Goal: Task Accomplishment & Management: Complete application form

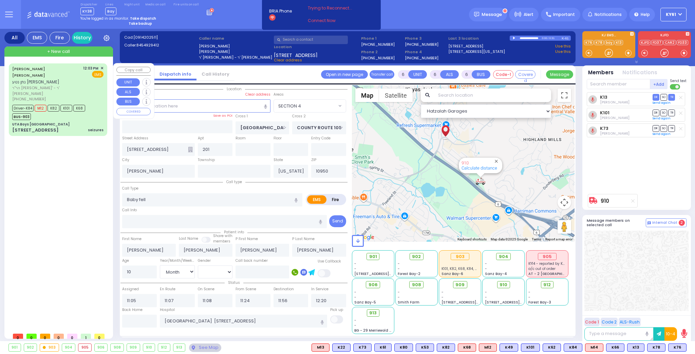
select select "SECTION 4"
select select "Month"
select select "[DEMOGRAPHIC_DATA]"
click at [140, 17] on strong "Take dispatch" at bounding box center [143, 18] width 26 height 5
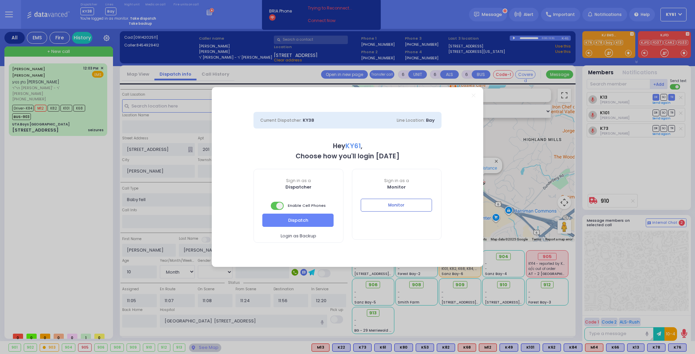
select select "7"
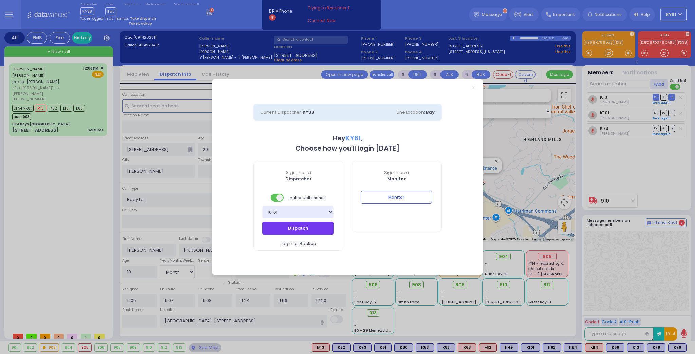
click at [303, 226] on button "Dispatch" at bounding box center [297, 228] width 71 height 13
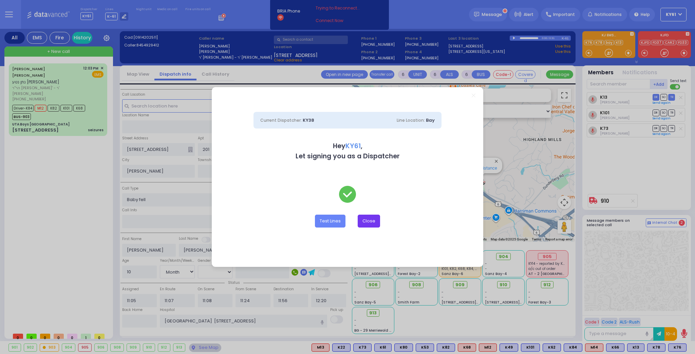
click at [368, 224] on button "Close" at bounding box center [369, 221] width 22 height 13
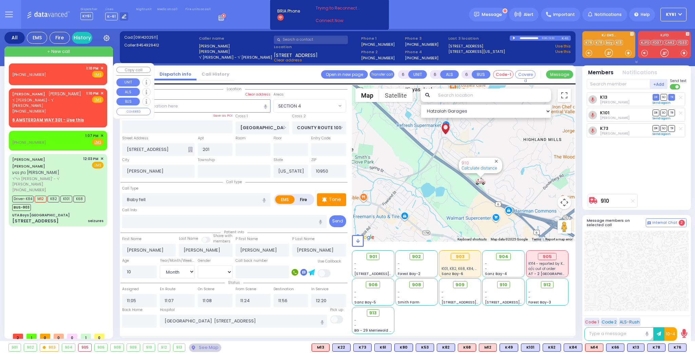
drag, startPoint x: 76, startPoint y: 72, endPoint x: 79, endPoint y: 74, distance: 3.8
click at [77, 72] on div "(845) 492-2666 1:10 PM ✕ Fire EMS" at bounding box center [57, 72] width 91 height 13
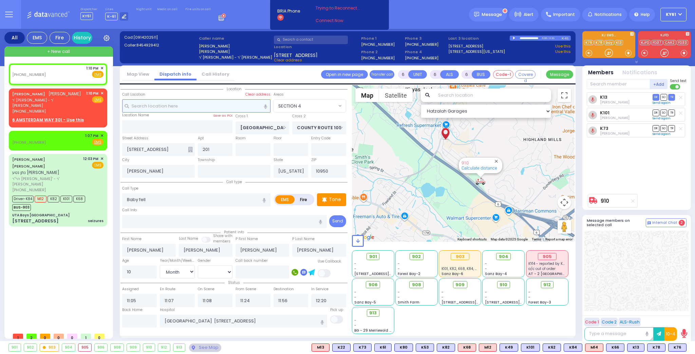
type input "2"
type input "1"
select select
radio input "true"
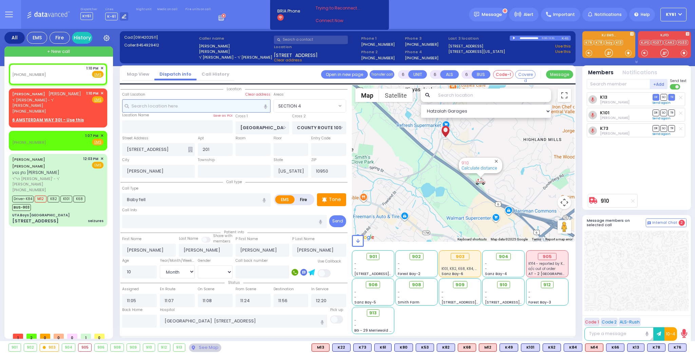
select select
type input "13:10"
select select "Hatzalah Garages"
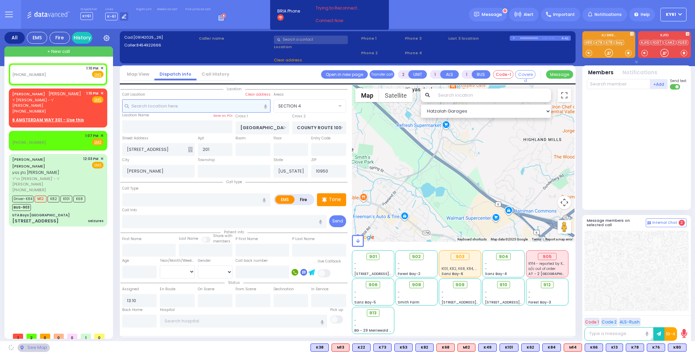
drag, startPoint x: 169, startPoint y: 107, endPoint x: 177, endPoint y: 107, distance: 8.2
click at [171, 107] on input "text" at bounding box center [196, 105] width 148 height 13
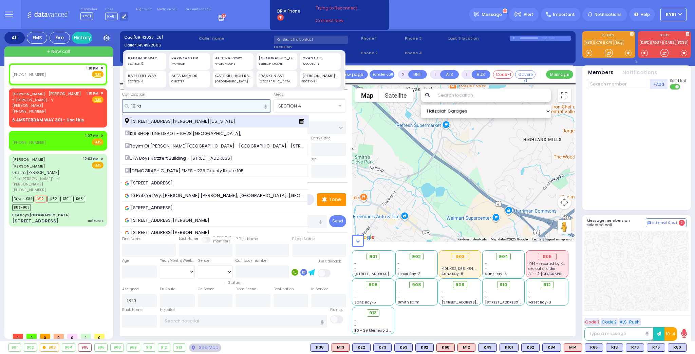
type input "10 ra"
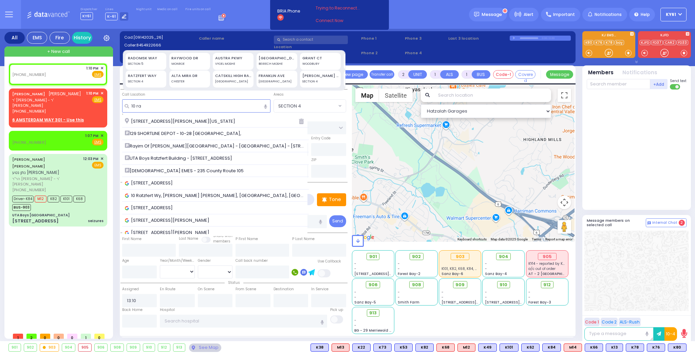
click at [188, 119] on span "[STREET_ADDRESS][PERSON_NAME][US_STATE]" at bounding box center [181, 121] width 113 height 7
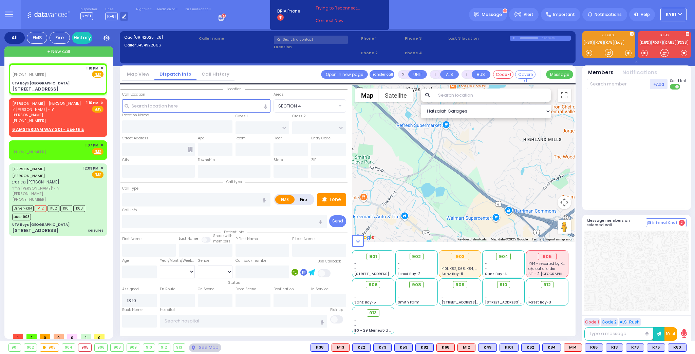
select select
radio input "true"
select select
select select "Hatzalah Garages"
drag, startPoint x: 214, startPoint y: 197, endPoint x: 216, endPoint y: 201, distance: 4.9
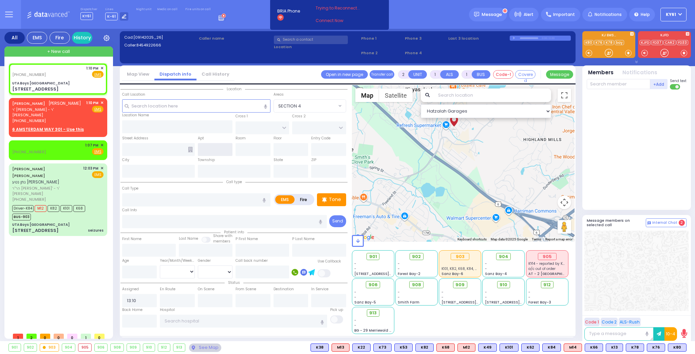
click at [215, 199] on input "text" at bounding box center [196, 199] width 148 height 13
type input "UTA Boys [GEOGRAPHIC_DATA]"
type input "[GEOGRAPHIC_DATA]"
type input "[STREET_ADDRESS]"
type input "[PERSON_NAME]"
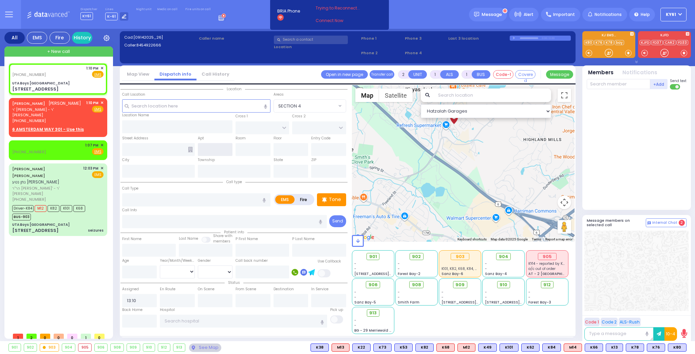
type input "[US_STATE]"
type input "10950"
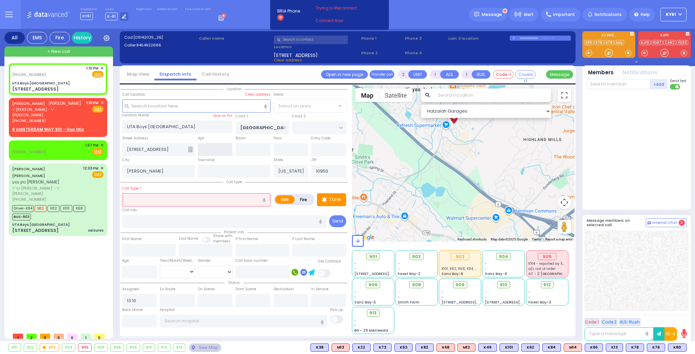
select select "SECTION 4"
type input "s"
select select
radio input "true"
select select
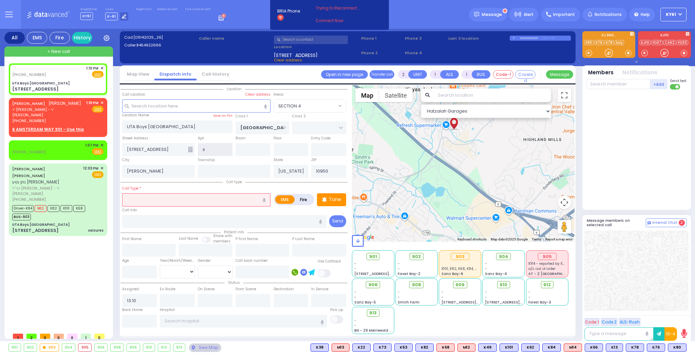
select select "Hatzalah Garages"
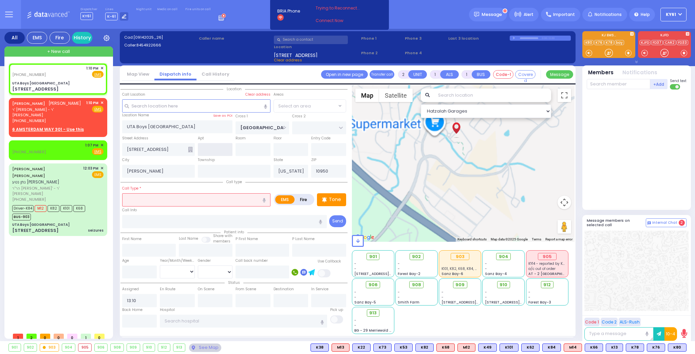
select select "SECTION 4"
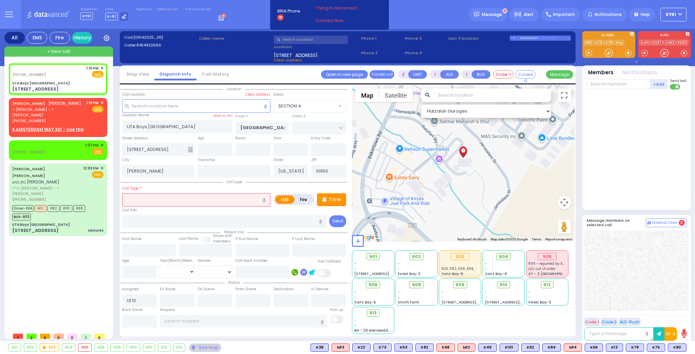
click at [177, 202] on input "text" at bounding box center [196, 199] width 148 height 13
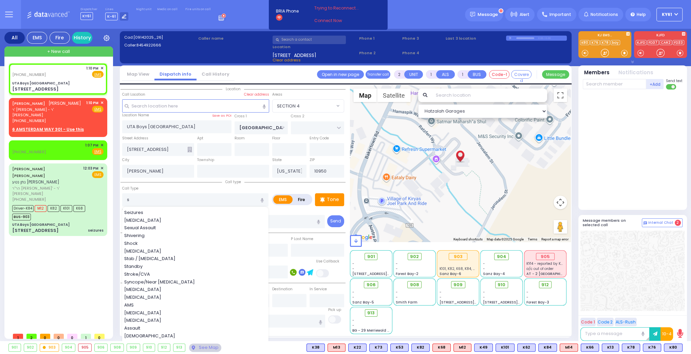
drag, startPoint x: 148, startPoint y: 212, endPoint x: 153, endPoint y: 211, distance: 5.2
click at [149, 212] on div "Seizures" at bounding box center [195, 212] width 143 height 7
type input "Seizures"
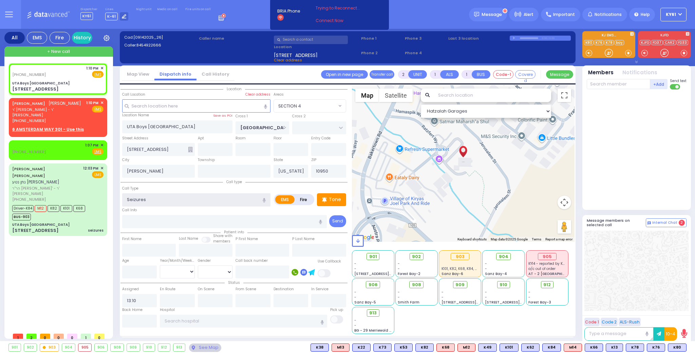
type input "3"
type input "2"
click at [330, 202] on p "Tone" at bounding box center [335, 199] width 12 height 7
select select
radio input "true"
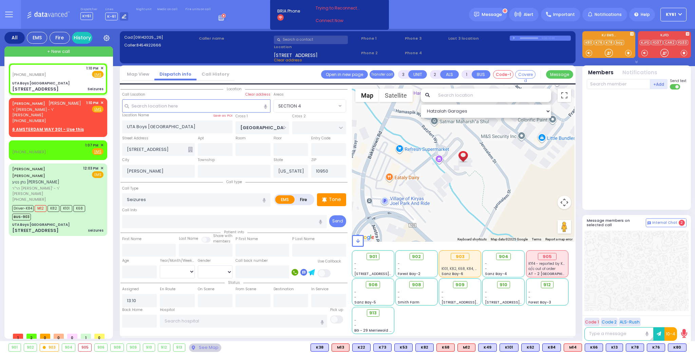
select select
select select "Hatzalah Garages"
select select "SECTION 4"
click at [326, 200] on icon at bounding box center [324, 199] width 4 height 5
select select
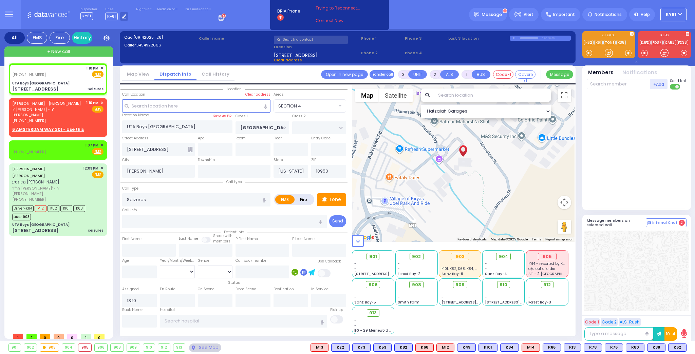
radio input "true"
select select
select select "Hatzalah Garages"
select select "SECTION 4"
click at [674, 346] on span "K62" at bounding box center [678, 347] width 18 height 7
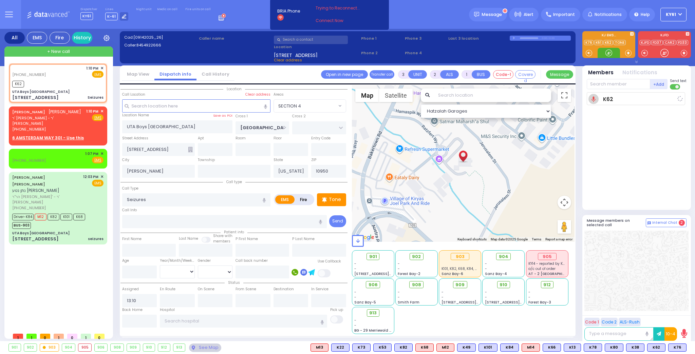
select select
radio input "true"
select select
type input "13:12"
select select "Hatzalah Garages"
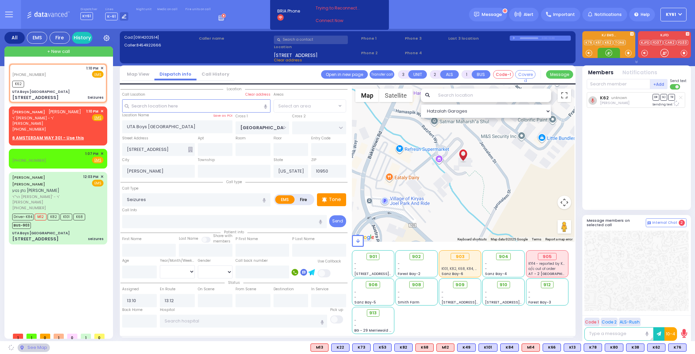
select select "SECTION 4"
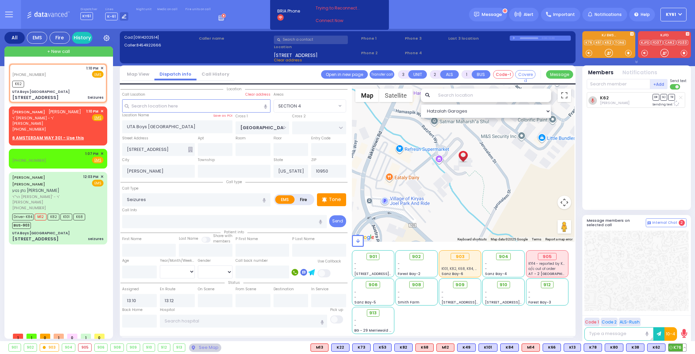
click at [673, 349] on span "K76" at bounding box center [678, 347] width 18 height 7
select select
radio input "true"
select select
select select "Hatzalah Garages"
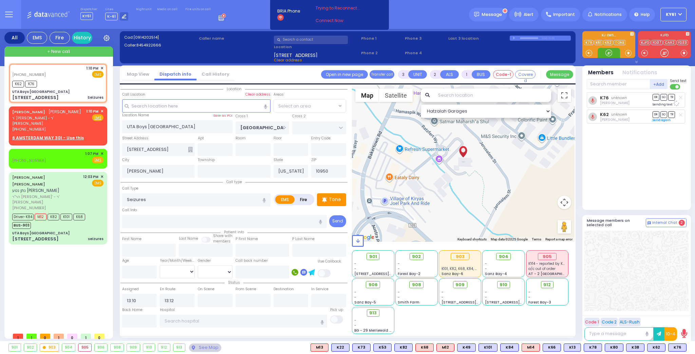
select select "SECTION 4"
click at [654, 346] on span "M12" at bounding box center [654, 347] width 17 height 7
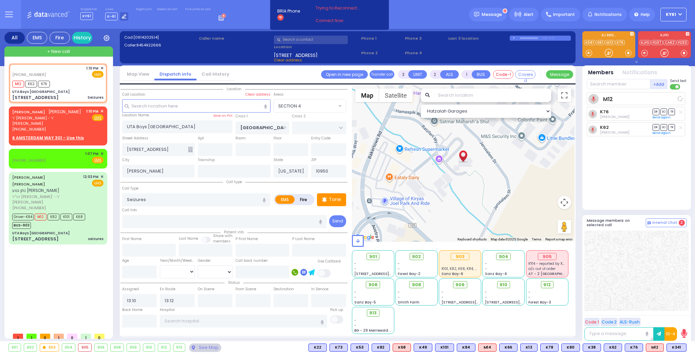
select select
radio input "true"
select select
select select "Hatzalah Garages"
select select "SECTION 4"
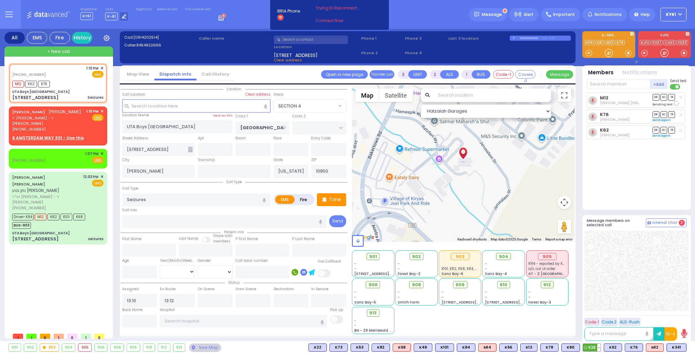
click at [596, 349] on span "K38" at bounding box center [592, 347] width 18 height 7
select select
radio input "true"
select select
select select "Hatzalah Garages"
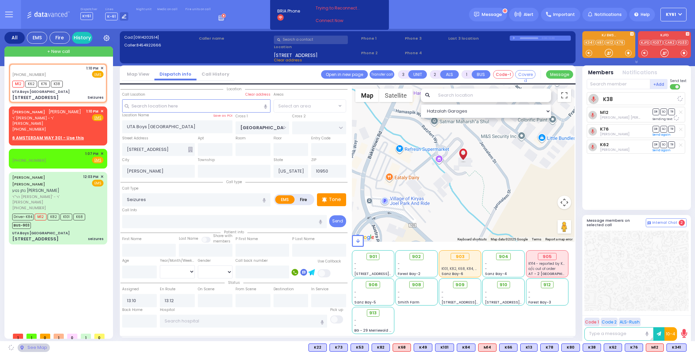
select select "SECTION 4"
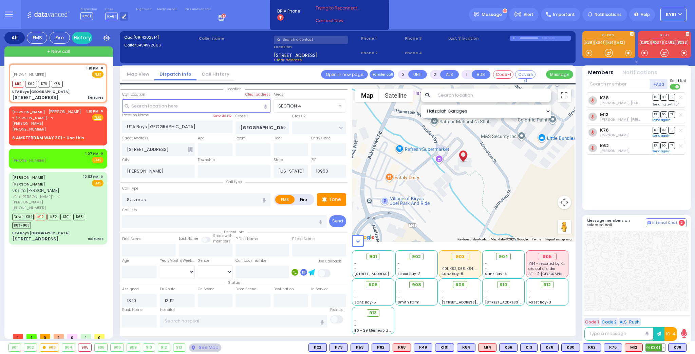
click at [656, 347] on span "K341" at bounding box center [655, 347] width 19 height 7
select select
radio input "true"
select select
select select "Hatzalah Garages"
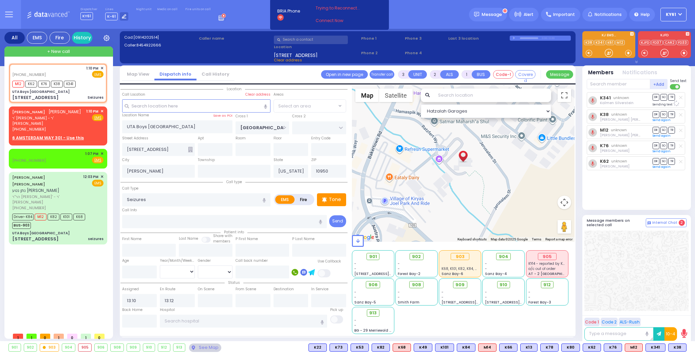
select select "SECTION 4"
click at [550, 283] on span "912" at bounding box center [549, 285] width 7 height 7
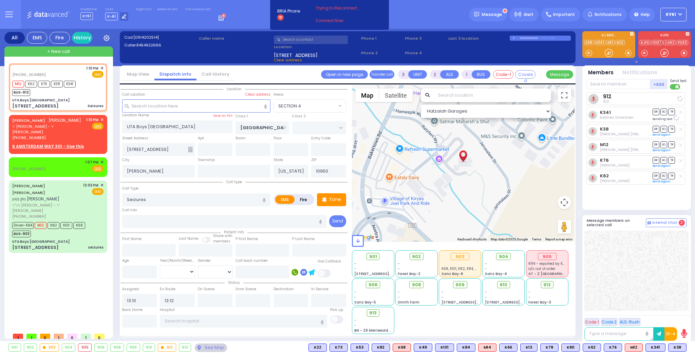
select select
radio input "true"
select select
select select "Hatzalah Garages"
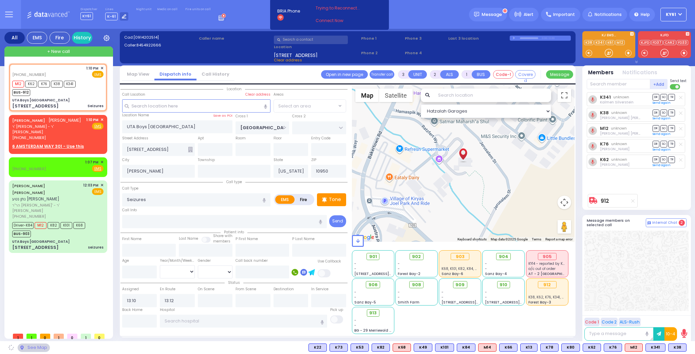
select select "SECTION 4"
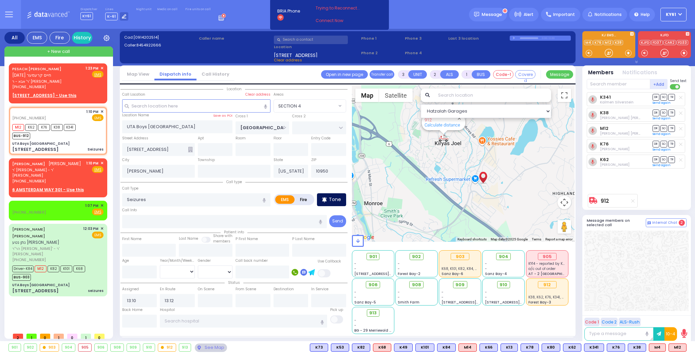
click at [336, 199] on p "Tone" at bounding box center [335, 199] width 12 height 7
click at [674, 348] on span "K83" at bounding box center [678, 347] width 18 height 7
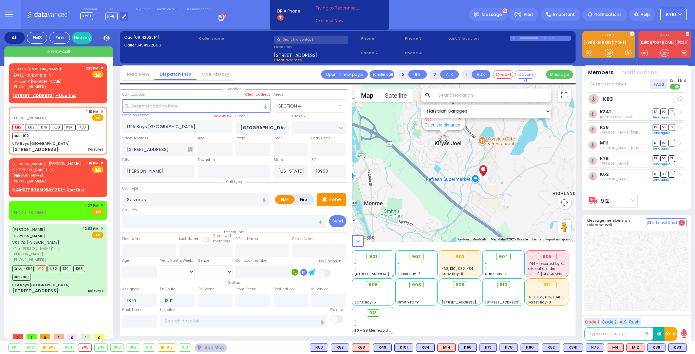
select select
radio input "true"
select select
select select "Hatzalah Garages"
select select "SECTION 4"
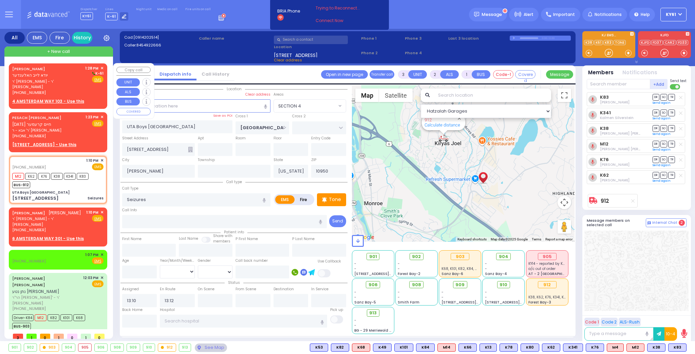
click at [91, 91] on div "YIDA LEIB HOLLANDER יודא לייב האלענדער ר' יוסף חיים משה - ר' אהרן שאול סאנדעל (…" at bounding box center [58, 84] width 96 height 41
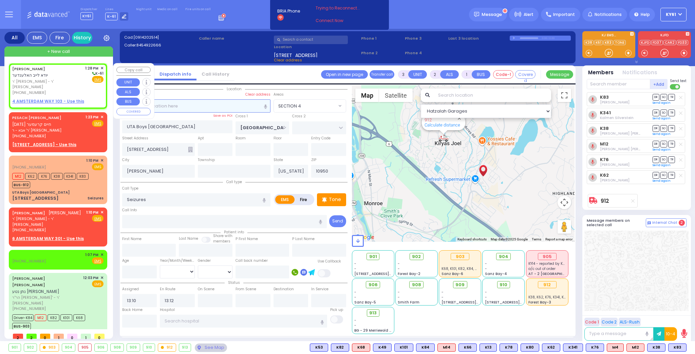
type input "2"
type input "1"
select select
radio input "true"
type input "YIDA LEIB"
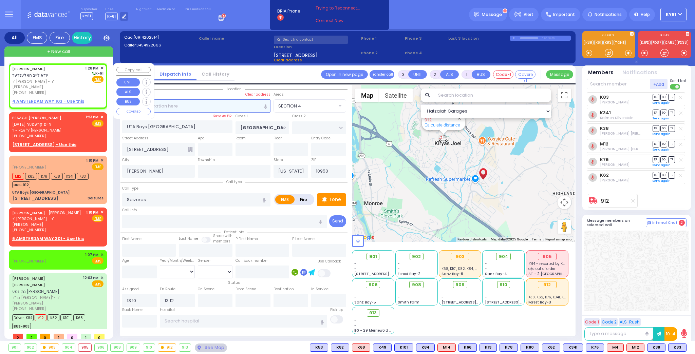
type input "HOLLANDER"
select select
type input "13:28"
select select "Hatzalah Garages"
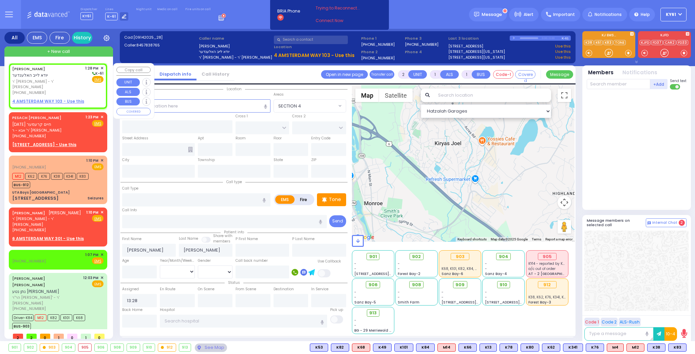
click at [29, 98] on u "4 AMSTERDAM WAY 103 - Use this" at bounding box center [48, 101] width 72 height 6
select select
radio input "true"
select select
select select "Hatzalah Garages"
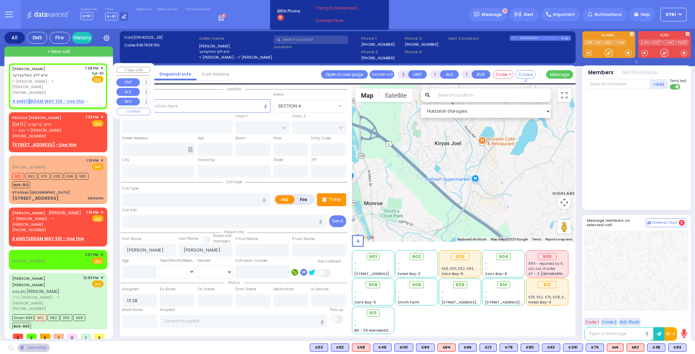
type input "ACRES RD"
type input "DINEV RD"
type input "4 AMSTERDAM WAY"
type input "103"
type input "Monroe"
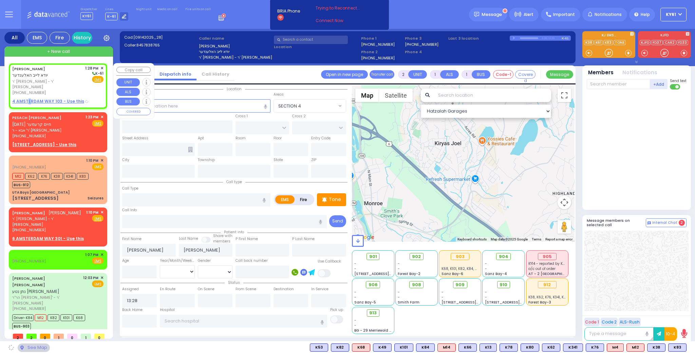
type input "[US_STATE]"
type input "10950"
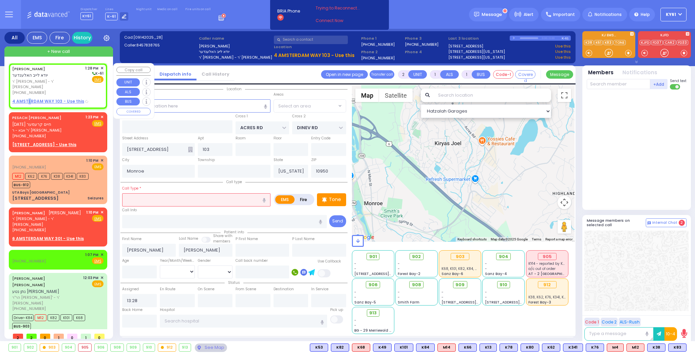
select select "PALM TREE"
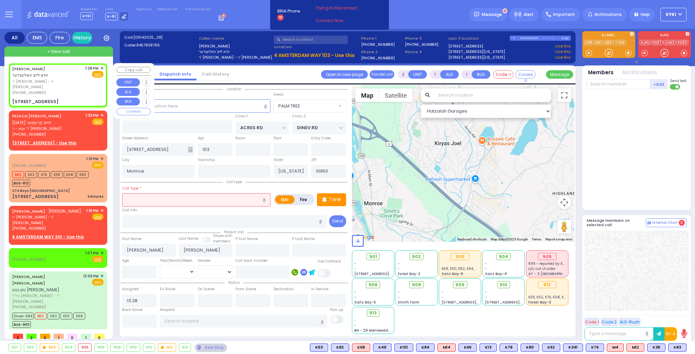
select select
radio input "true"
select select
select select "Hatzalah Garages"
select select
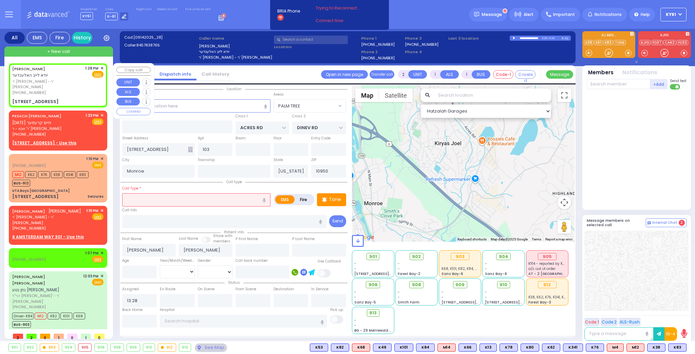
radio input "true"
select select
select select "Hatzalah Garages"
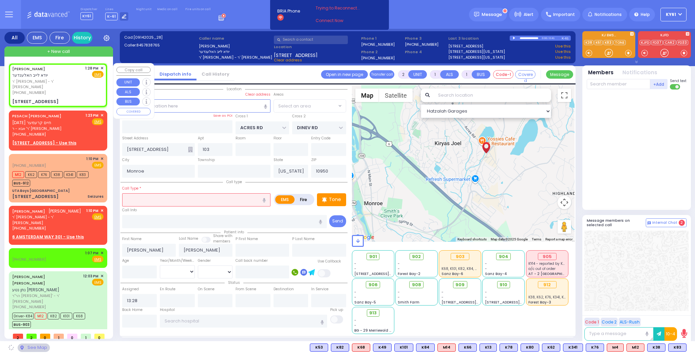
select select "PALM TREE"
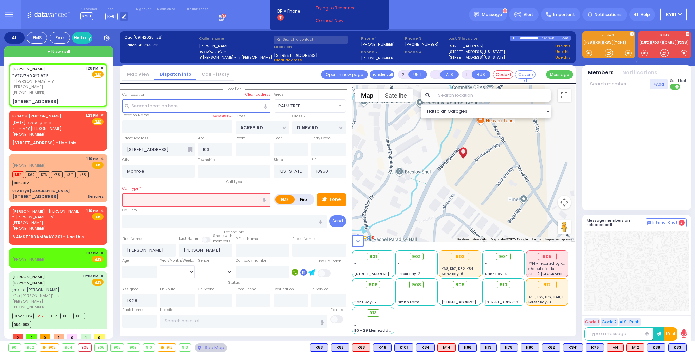
click at [183, 195] on input "text" at bounding box center [196, 199] width 148 height 13
type input "child fell"
click at [341, 198] on div "Tone" at bounding box center [331, 199] width 29 height 13
select select
radio input "true"
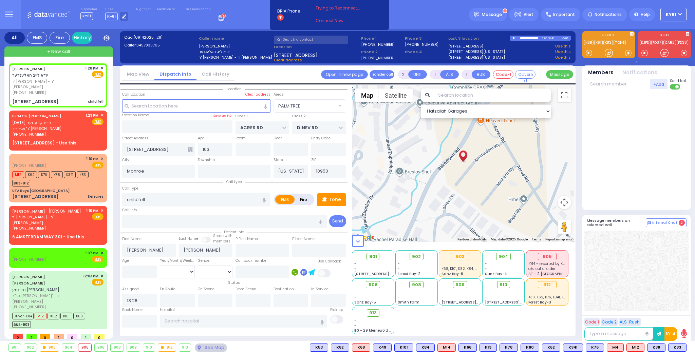
select select
select select "Hatzalah Garages"
select select
radio input "true"
select select
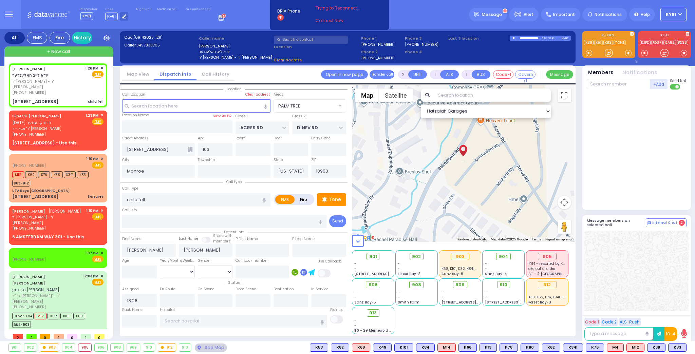
select select "Hatzalah Garages"
select select "PALM TREE"
click at [339, 201] on p "Tone" at bounding box center [335, 199] width 12 height 7
select select
radio input "true"
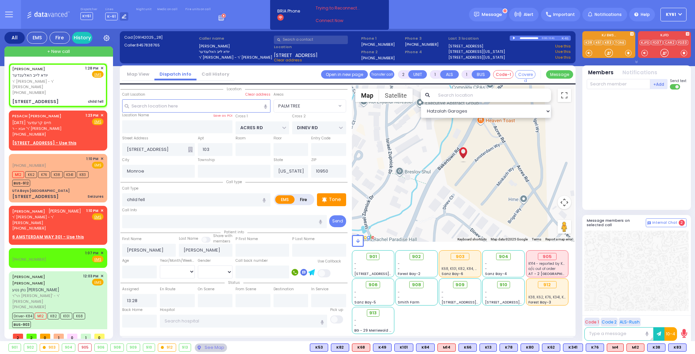
select select
select select "Hatzalah Garages"
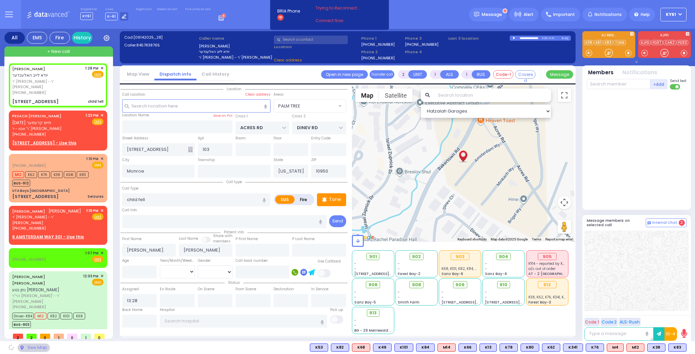
select select "PALM TREE"
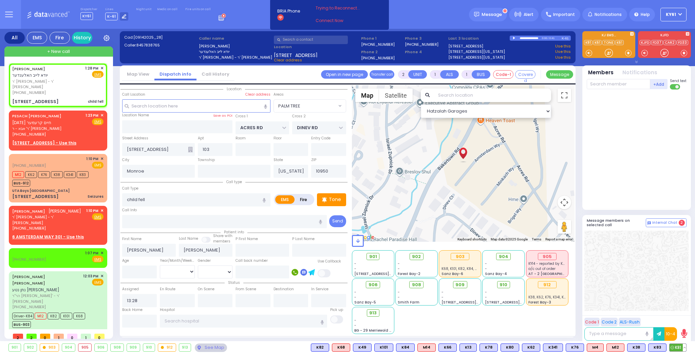
click at [675, 349] on span "K81" at bounding box center [678, 347] width 17 height 7
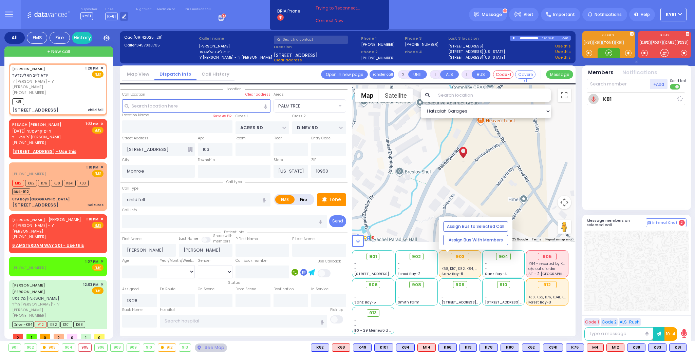
select select
radio input "true"
select select
type input "13:30"
select select "Hatzalah Garages"
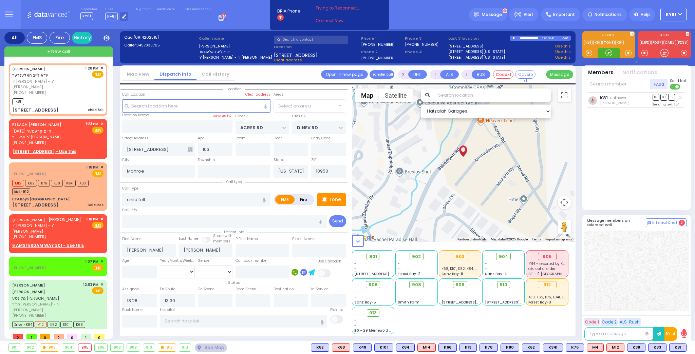
select select "PALM TREE"
click at [676, 347] on span "K87" at bounding box center [678, 347] width 18 height 7
select select
radio input "true"
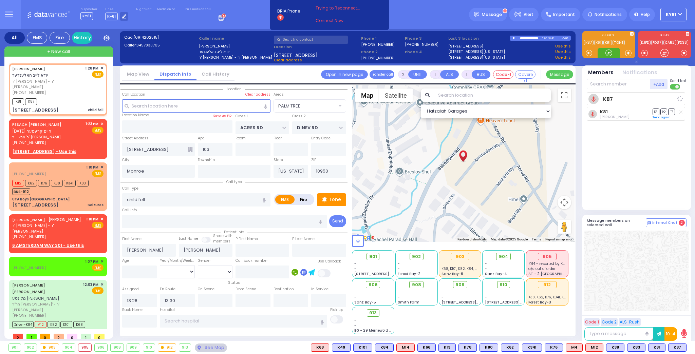
select select
select select "Hatzalah Garages"
select select "PALM TREE"
click at [100, 121] on span "✕" at bounding box center [101, 124] width 3 height 6
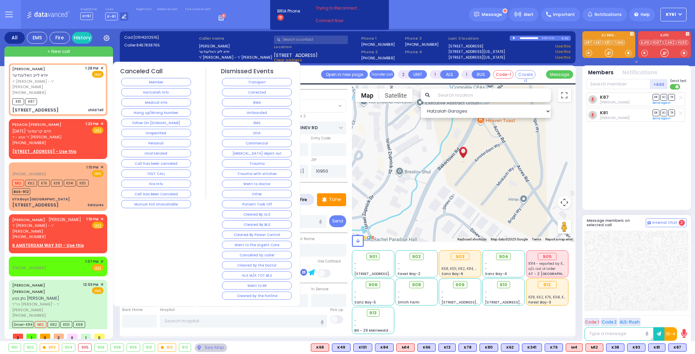
click at [142, 111] on button "Hang up/Wrong Number" at bounding box center [156, 113] width 70 height 8
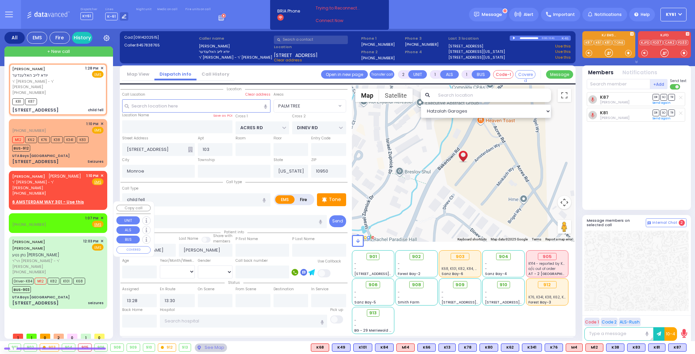
click at [104, 216] on span "✕" at bounding box center [101, 219] width 3 height 6
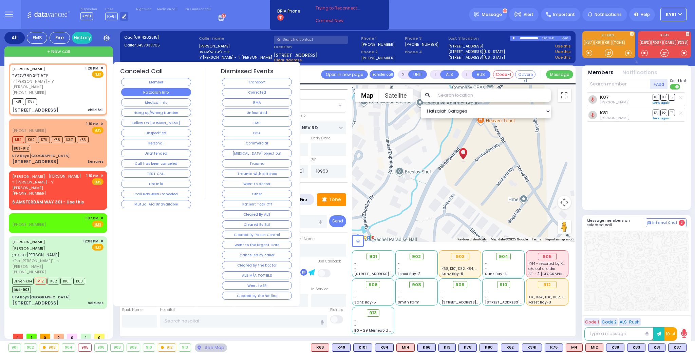
click at [178, 91] on button "Hatzalah Info" at bounding box center [156, 92] width 70 height 8
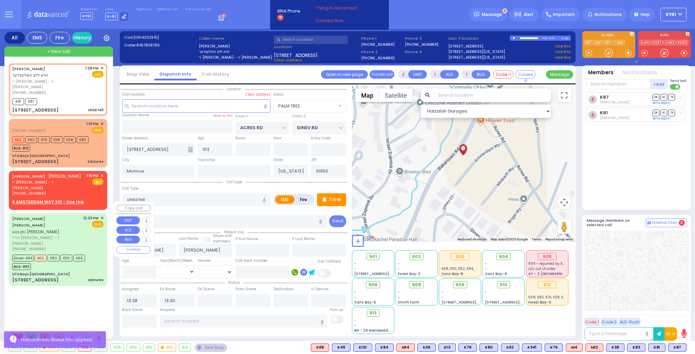
click at [93, 253] on div "Driver-K84 M12 K82 K101 K68 BUS-903" at bounding box center [57, 261] width 91 height 17
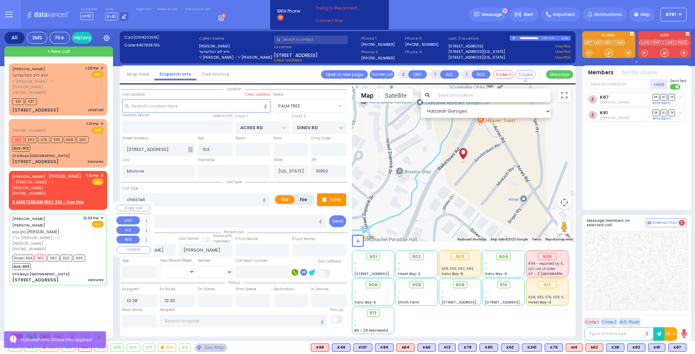
type input "6"
select select
type input "seizures"
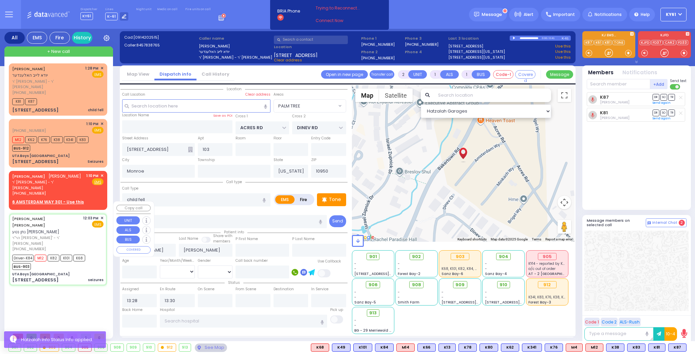
radio input "true"
type input "[PERSON_NAME]"
type input "[PERSON_NAME] M."
type input "[PERSON_NAME]"
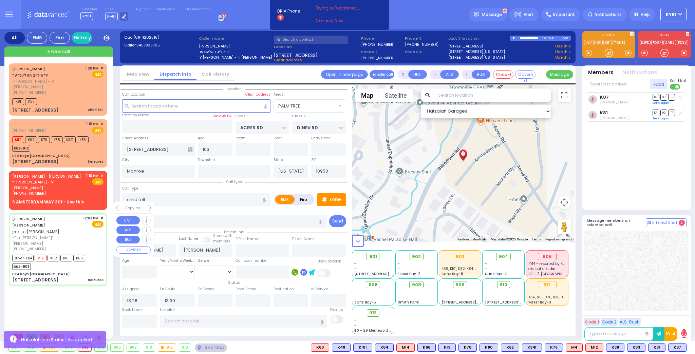
type input "[PERSON_NAME]"
type input "11"
select select "Year"
select select "[DEMOGRAPHIC_DATA]"
type input "12:03"
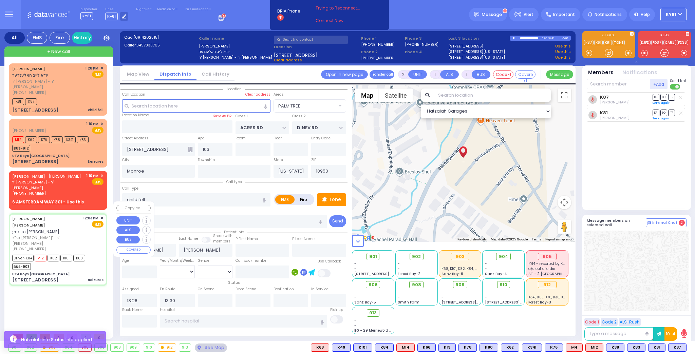
type input "12:05"
type input "12:07"
type input "12:27"
type input "13:22"
type input "[US_STATE][GEOGRAPHIC_DATA]- [GEOGRAPHIC_DATA] [STREET_ADDRESS][US_STATE]"
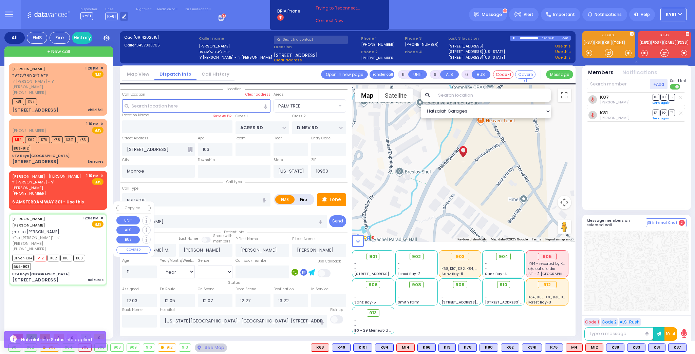
select select "Hatzalah Garages"
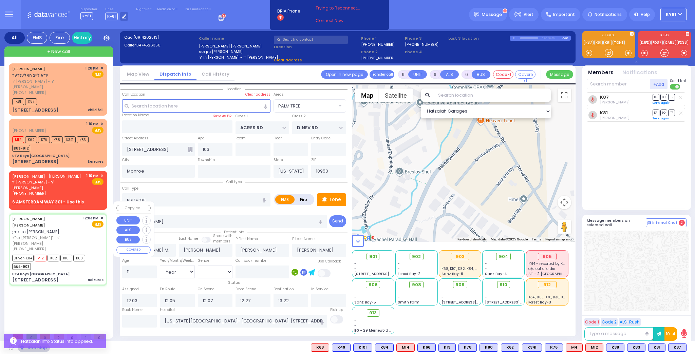
type input "UTA Boys [GEOGRAPHIC_DATA]"
type input "[GEOGRAPHIC_DATA]"
type input "[STREET_ADDRESS]"
type input "201"
type input "2"
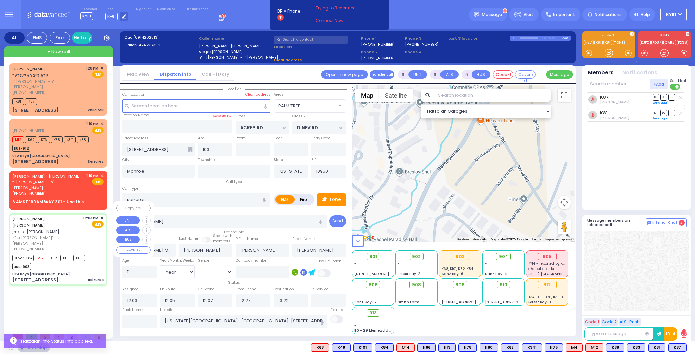
type input "[PERSON_NAME]"
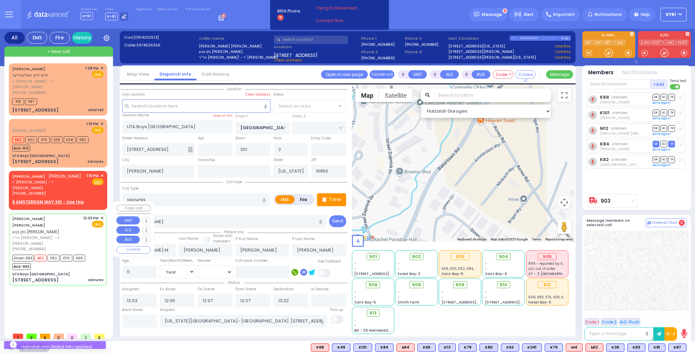
select select "SECTION 4"
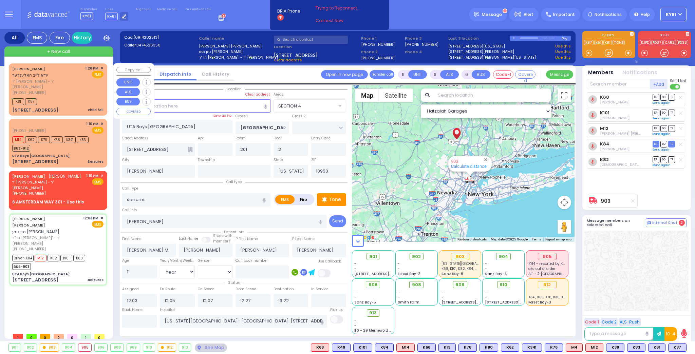
click at [90, 87] on div "1:28 PM ✕ EMS" at bounding box center [94, 81] width 19 height 30
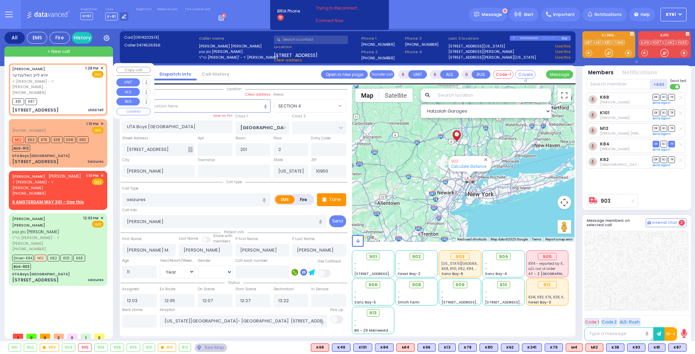
type input "2"
type input "1"
select select
type input "child fell"
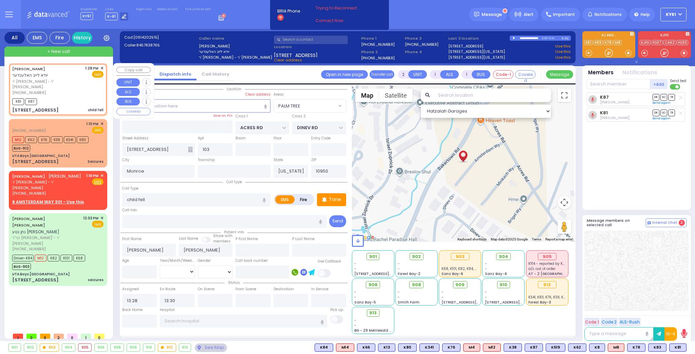
select select "PALM TREE"
select select
click at [103, 68] on span "✕" at bounding box center [101, 69] width 3 height 6
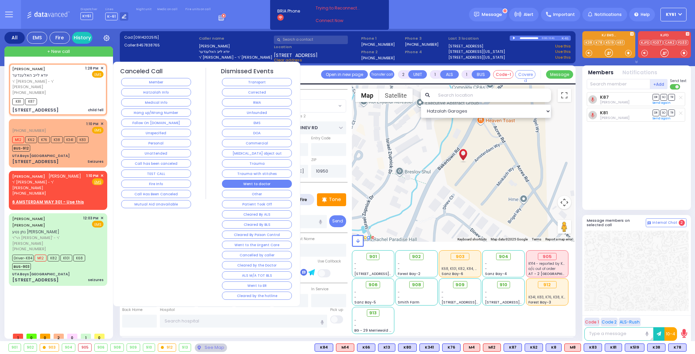
click at [265, 181] on button "Went to doctor" at bounding box center [257, 184] width 70 height 8
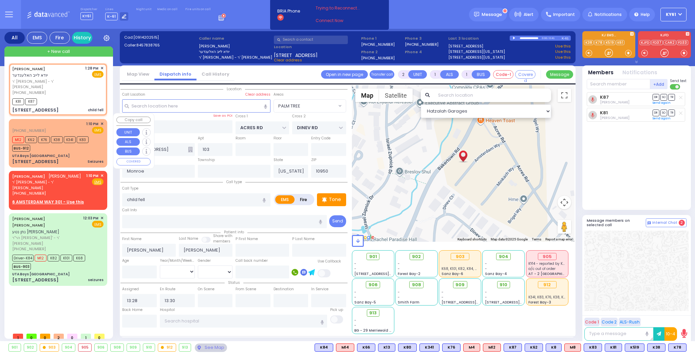
select select
radio input "true"
select select
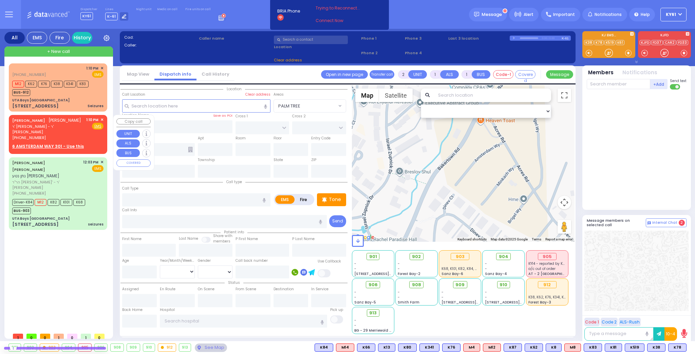
click at [103, 119] on span "✕" at bounding box center [101, 120] width 3 height 6
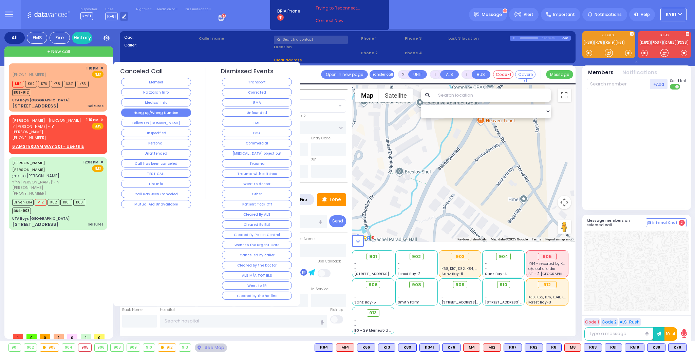
click at [171, 109] on button "Hang up/Wrong Number" at bounding box center [156, 113] width 70 height 8
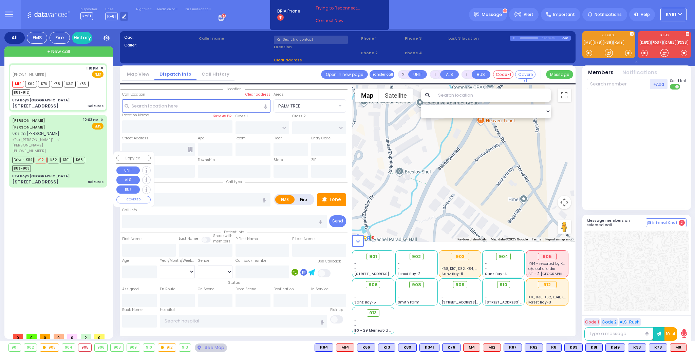
type input "6"
select select
type input "Seizures"
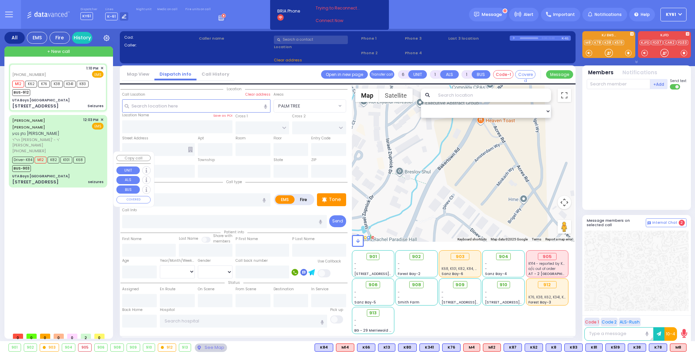
radio input "true"
type input "[PERSON_NAME]"
type input "Koppel"
type input "13"
select select "Year"
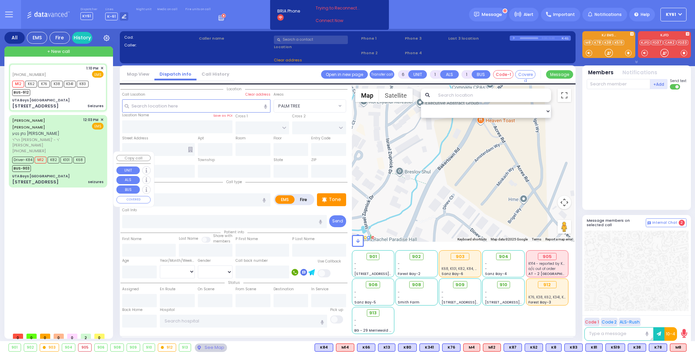
select select "[DEMOGRAPHIC_DATA]"
type input "13:10"
type input "13:12"
type input "13:45"
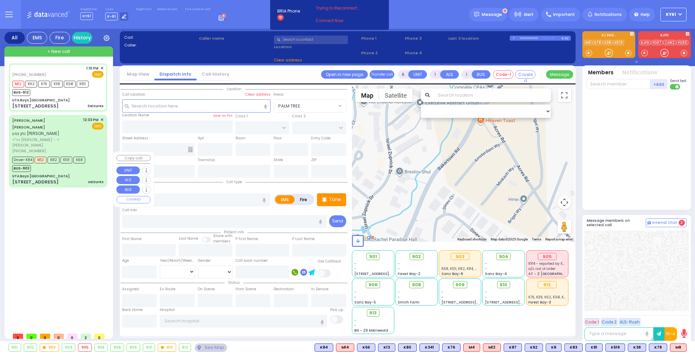
type input "[US_STATE][GEOGRAPHIC_DATA]- [GEOGRAPHIC_DATA] [STREET_ADDRESS][US_STATE]"
select select "Hatzalah Garages"
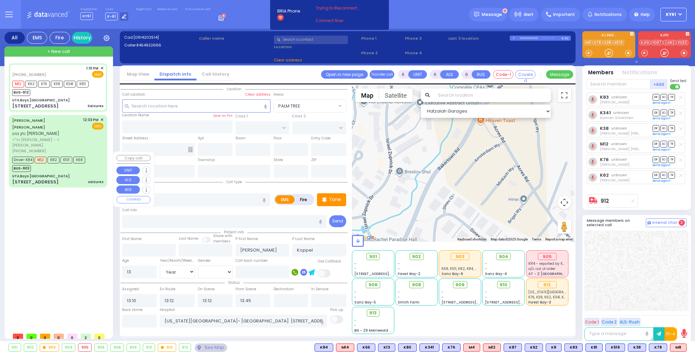
type input "UTA Boys [GEOGRAPHIC_DATA]"
type input "[GEOGRAPHIC_DATA]"
type input "[STREET_ADDRESS]"
type input "[PERSON_NAME]"
type input "[US_STATE]"
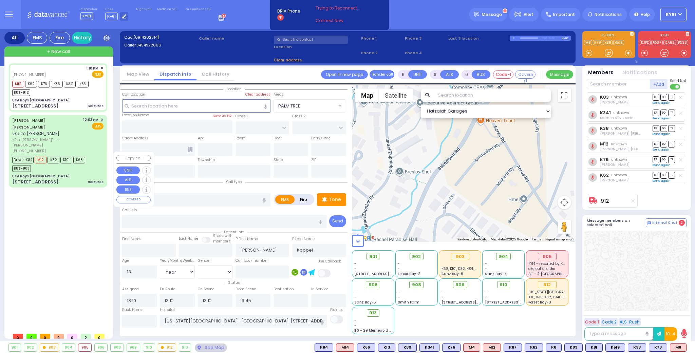
type input "10950"
select select "SECTION 4"
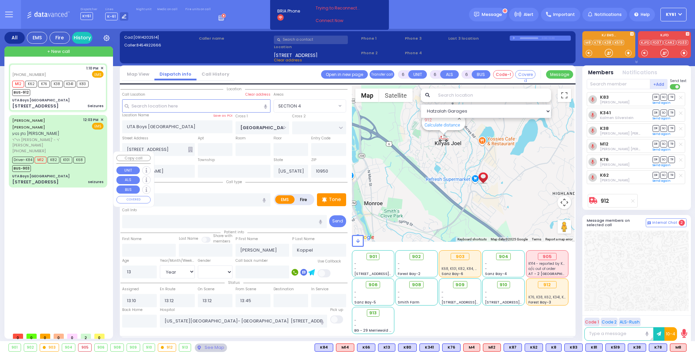
select select
radio input "true"
select select "Year"
select select "[DEMOGRAPHIC_DATA]"
select select "Hatzalah Garages"
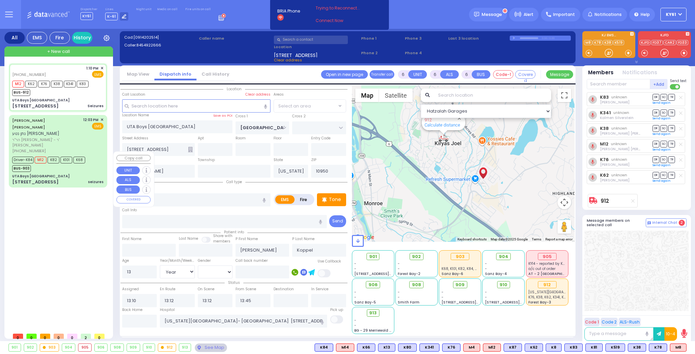
select select "SECTION 4"
select select
radio input "true"
select select "Year"
select select "[DEMOGRAPHIC_DATA]"
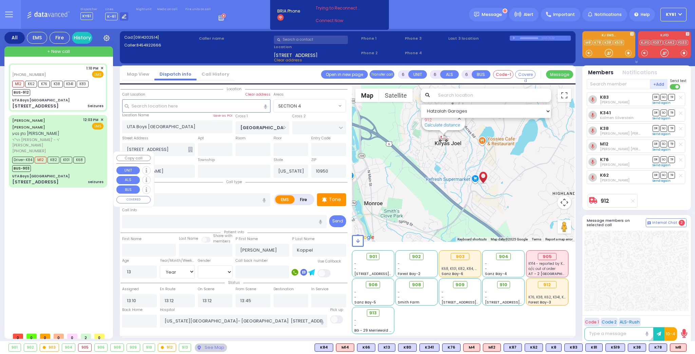
select select "Hatzalah Garages"
select select "SECTION 4"
select select
radio input "true"
select select "Year"
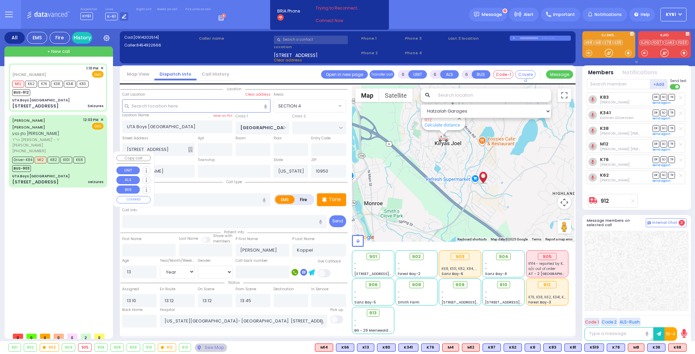
select select "[DEMOGRAPHIC_DATA]"
select select "Hatzalah Garages"
select select "SECTION 4"
select select
radio input "true"
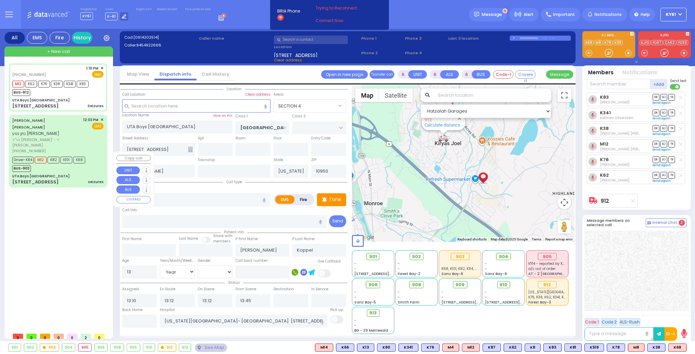
select select "Year"
select select "[DEMOGRAPHIC_DATA]"
select select "Hatzalah Garages"
select select "SECTION 4"
select select
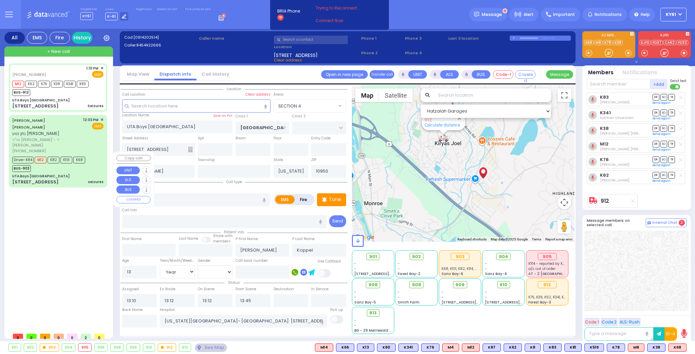
radio input "true"
select select "Year"
select select "[DEMOGRAPHIC_DATA]"
select select "Hatzalah Garages"
select select "SECTION 4"
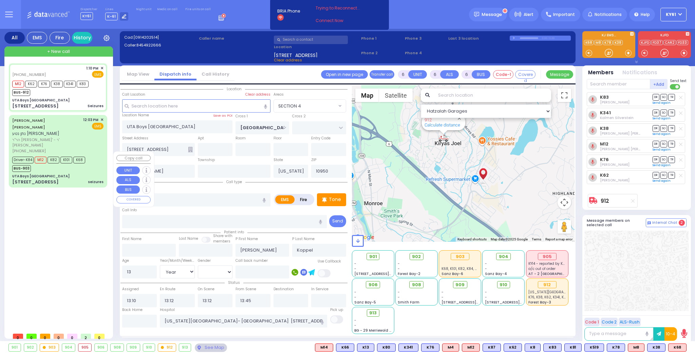
select select
radio input "true"
select select "Year"
select select "[DEMOGRAPHIC_DATA]"
select select "Hatzalah Garages"
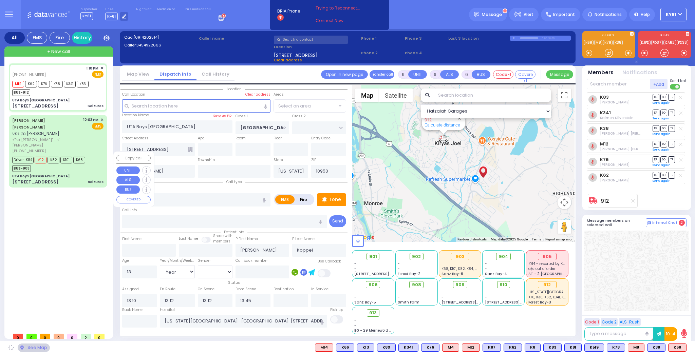
select select "SECTION 4"
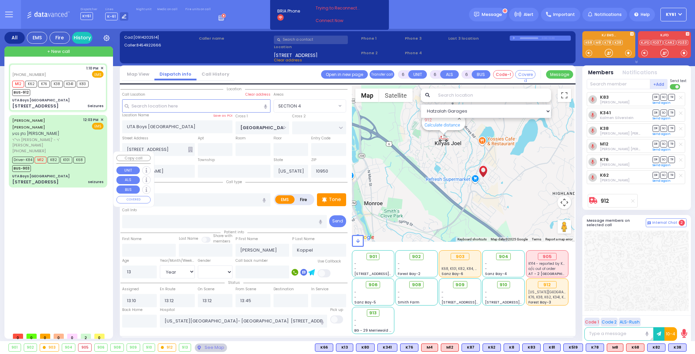
select select
radio input "true"
select select "Year"
select select "[DEMOGRAPHIC_DATA]"
select select "Hatzalah Garages"
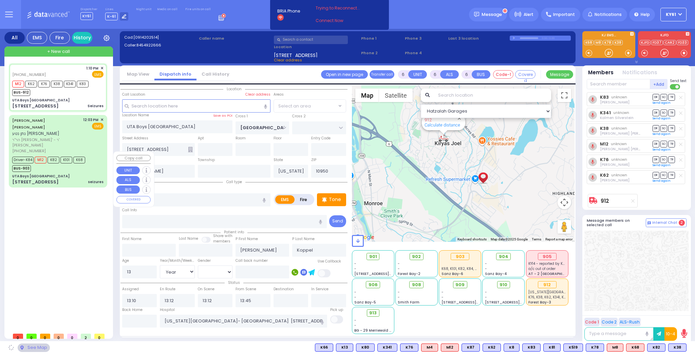
select select "SECTION 4"
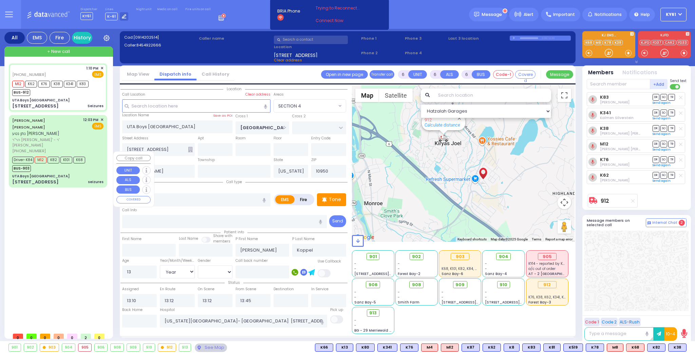
select select
radio input "true"
select select "Year"
select select "[DEMOGRAPHIC_DATA]"
select select "Hatzalah Garages"
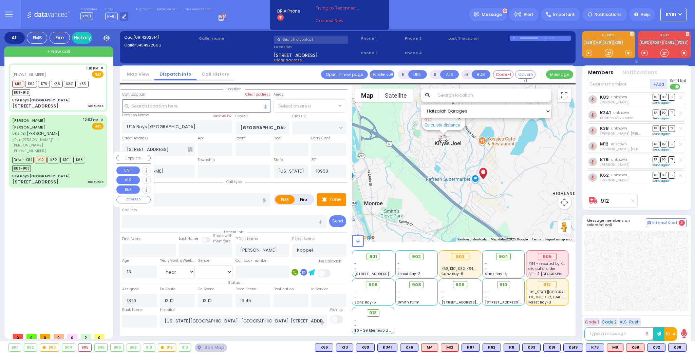
select select "SECTION 4"
select select "Year"
select select "[DEMOGRAPHIC_DATA]"
select select
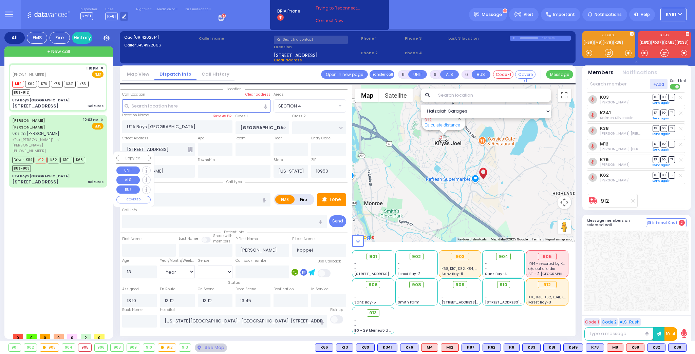
radio input "true"
select select "Year"
select select "[DEMOGRAPHIC_DATA]"
select select "Hatzalah Garages"
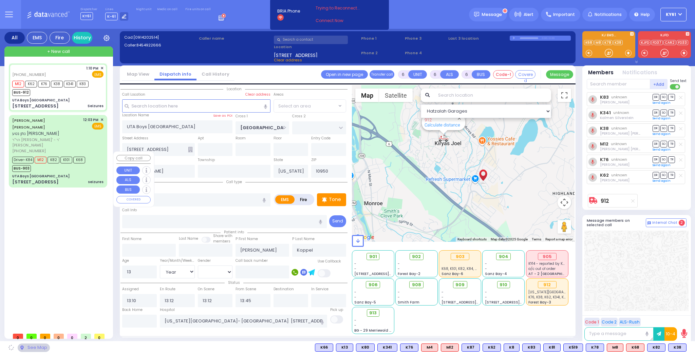
select select "SECTION 4"
select select
radio input "true"
select select "Year"
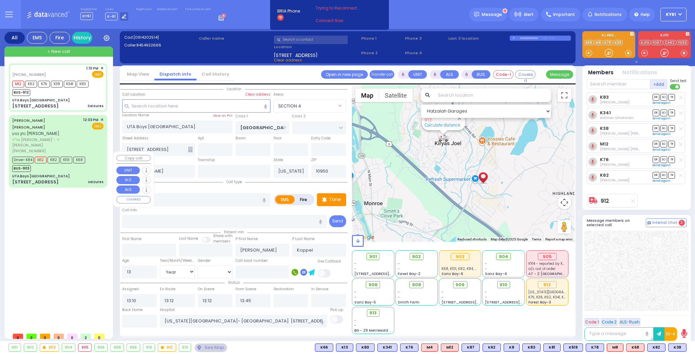
select select "[DEMOGRAPHIC_DATA]"
select select "Hatzalah Garages"
select select "SECTION 4"
select select
radio input "true"
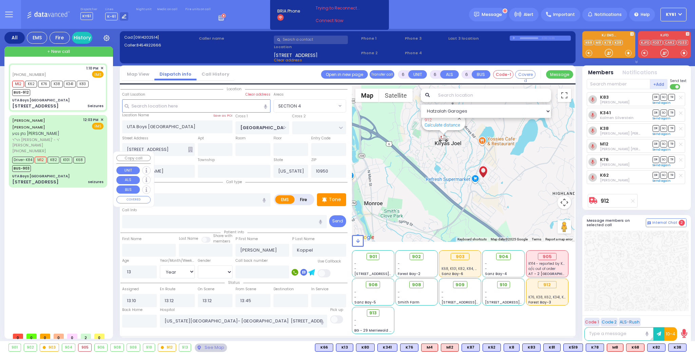
select select "Year"
select select "[DEMOGRAPHIC_DATA]"
select select "Hatzalah Garages"
select select "SECTION 4"
click at [84, 174] on div "UTA Boys [GEOGRAPHIC_DATA]" at bounding box center [57, 176] width 91 height 5
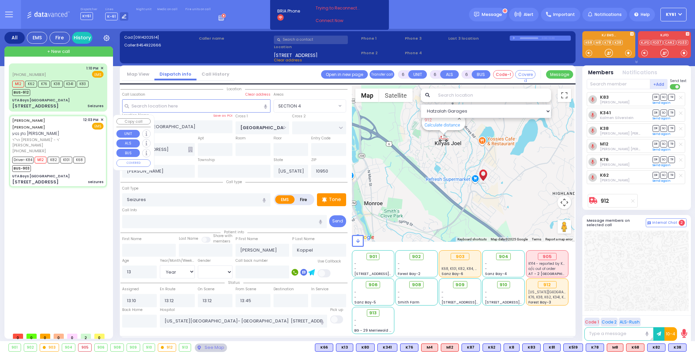
select select
type input "seizures"
radio input "true"
type input "[PERSON_NAME]"
type input "[PERSON_NAME] M."
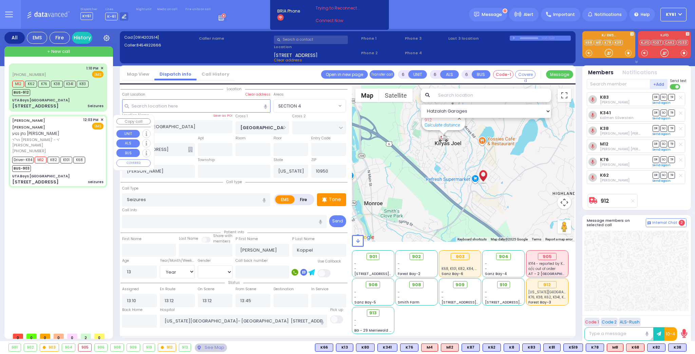
type input "[PERSON_NAME]"
type input "11"
select select "Year"
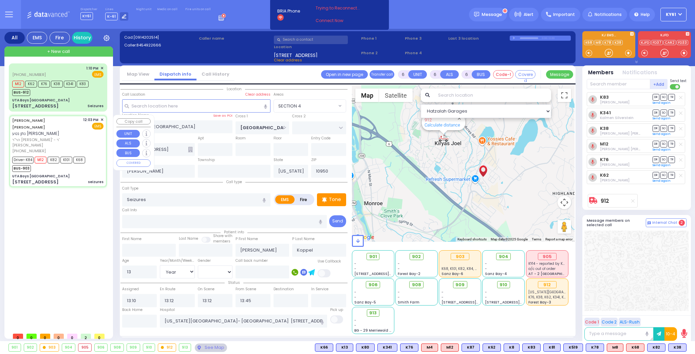
select select "[DEMOGRAPHIC_DATA]"
type input "12:03"
type input "12:05"
type input "12:07"
type input "12:27"
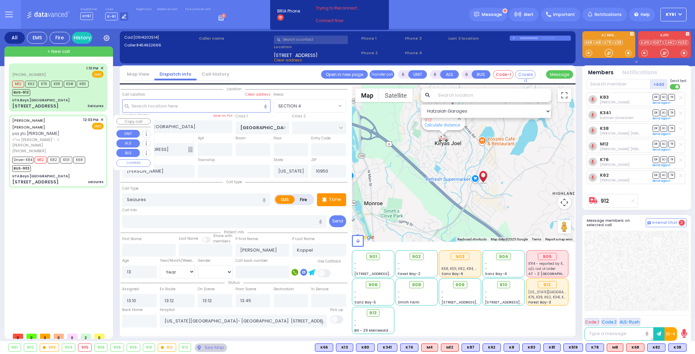
type input "13:22"
type input "13:35"
select select "Hatzalah Garages"
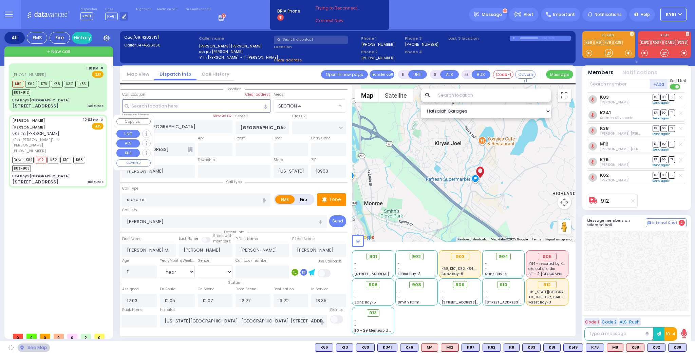
type input "[STREET_ADDRESS]"
type input "201"
type input "2"
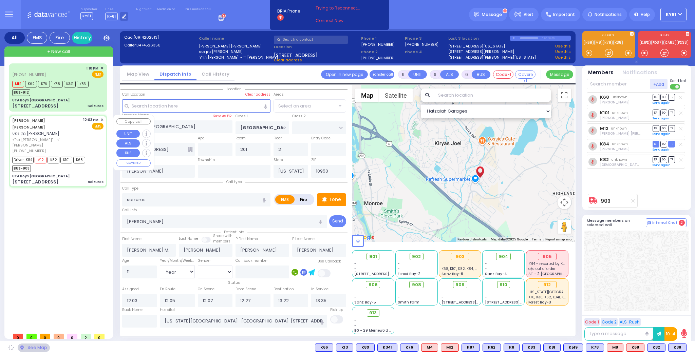
select select "SECTION 4"
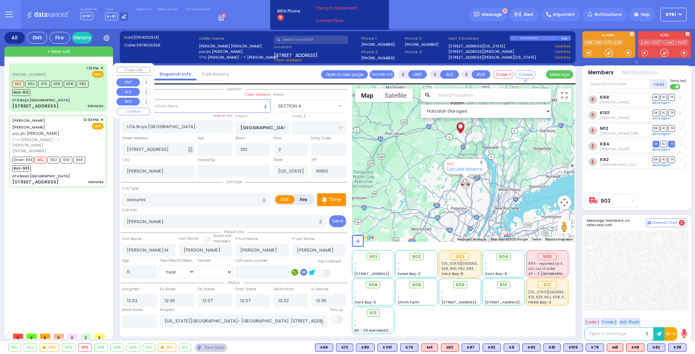
click at [72, 101] on div "UTA Boys [GEOGRAPHIC_DATA]" at bounding box center [57, 100] width 91 height 5
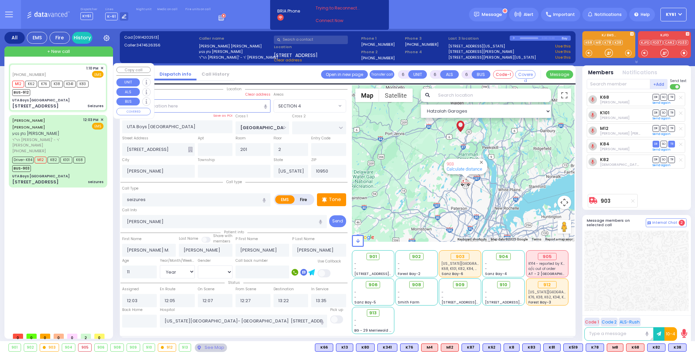
select select
type input "Seizures"
radio input "true"
type input "[PERSON_NAME]"
type input "Koppel"
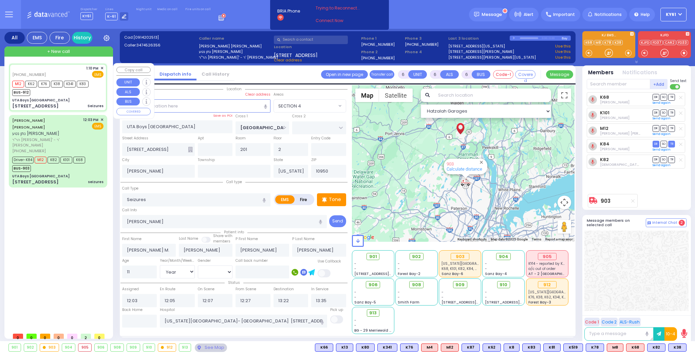
type input "13"
select select "Year"
select select "[DEMOGRAPHIC_DATA]"
type input "13:10"
type input "13:12"
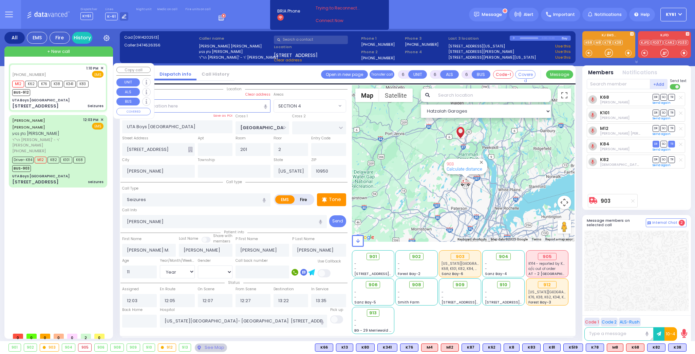
type input "13:12"
type input "13:45"
select select "Hatzalah Garages"
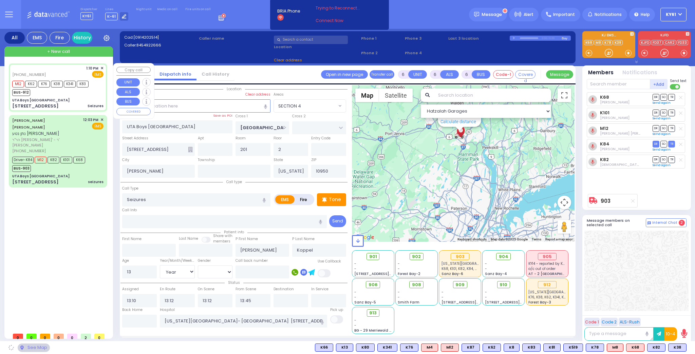
type input "[STREET_ADDRESS]"
select select "SECTION 4"
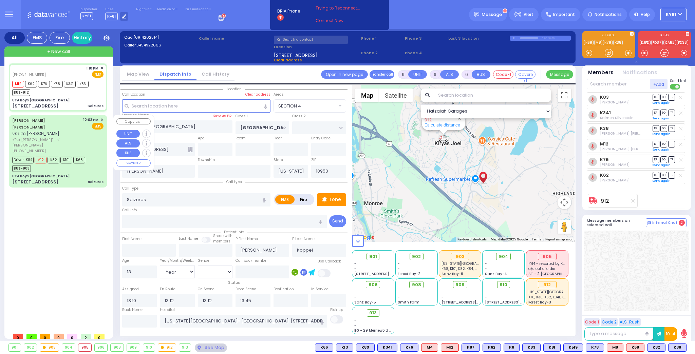
click at [96, 155] on div "Driver-K84 M12 K82 K101 K68 BUS-903" at bounding box center [57, 163] width 91 height 17
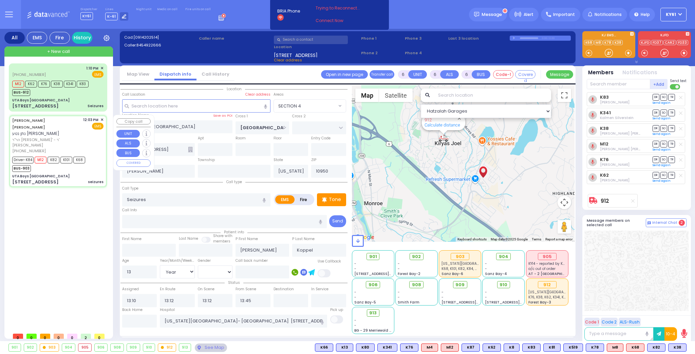
select select
type input "seizures"
radio input "true"
type input "[PERSON_NAME]"
type input "[PERSON_NAME] M."
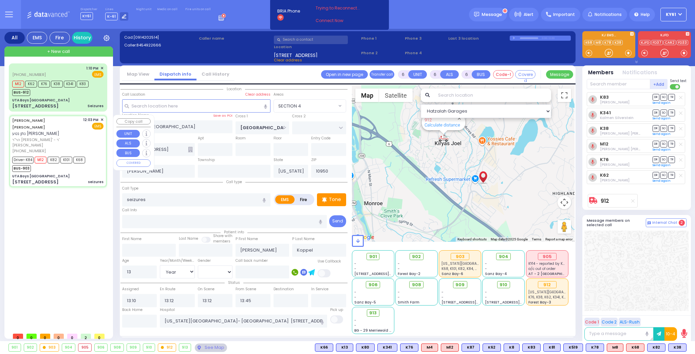
type input "[PERSON_NAME]"
type input "11"
select select "Year"
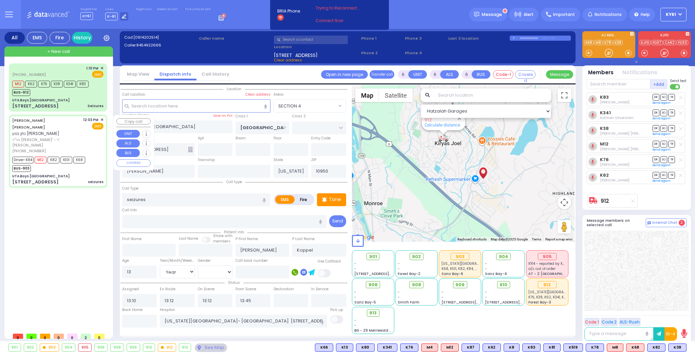
select select "[DEMOGRAPHIC_DATA]"
type input "12:03"
type input "12:05"
type input "12:07"
type input "12:27"
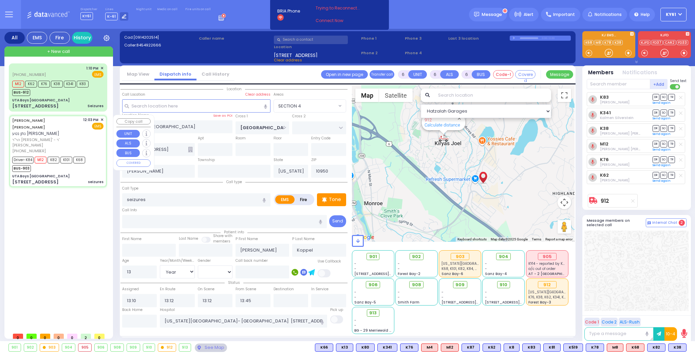
type input "13:22"
type input "13:35"
select select "Hatzalah Garages"
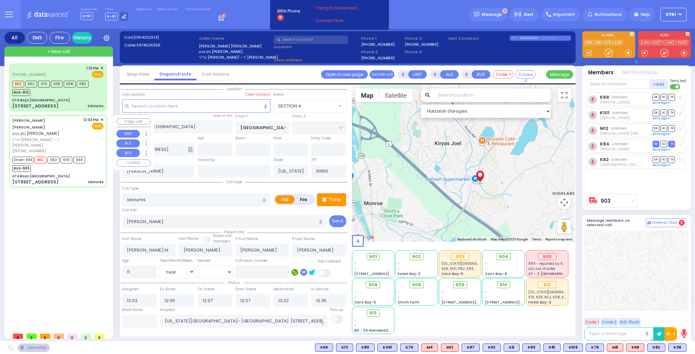
type input "[STREET_ADDRESS]"
type input "201"
type input "2"
select select "SECTION 4"
